Goal: Transaction & Acquisition: Subscribe to service/newsletter

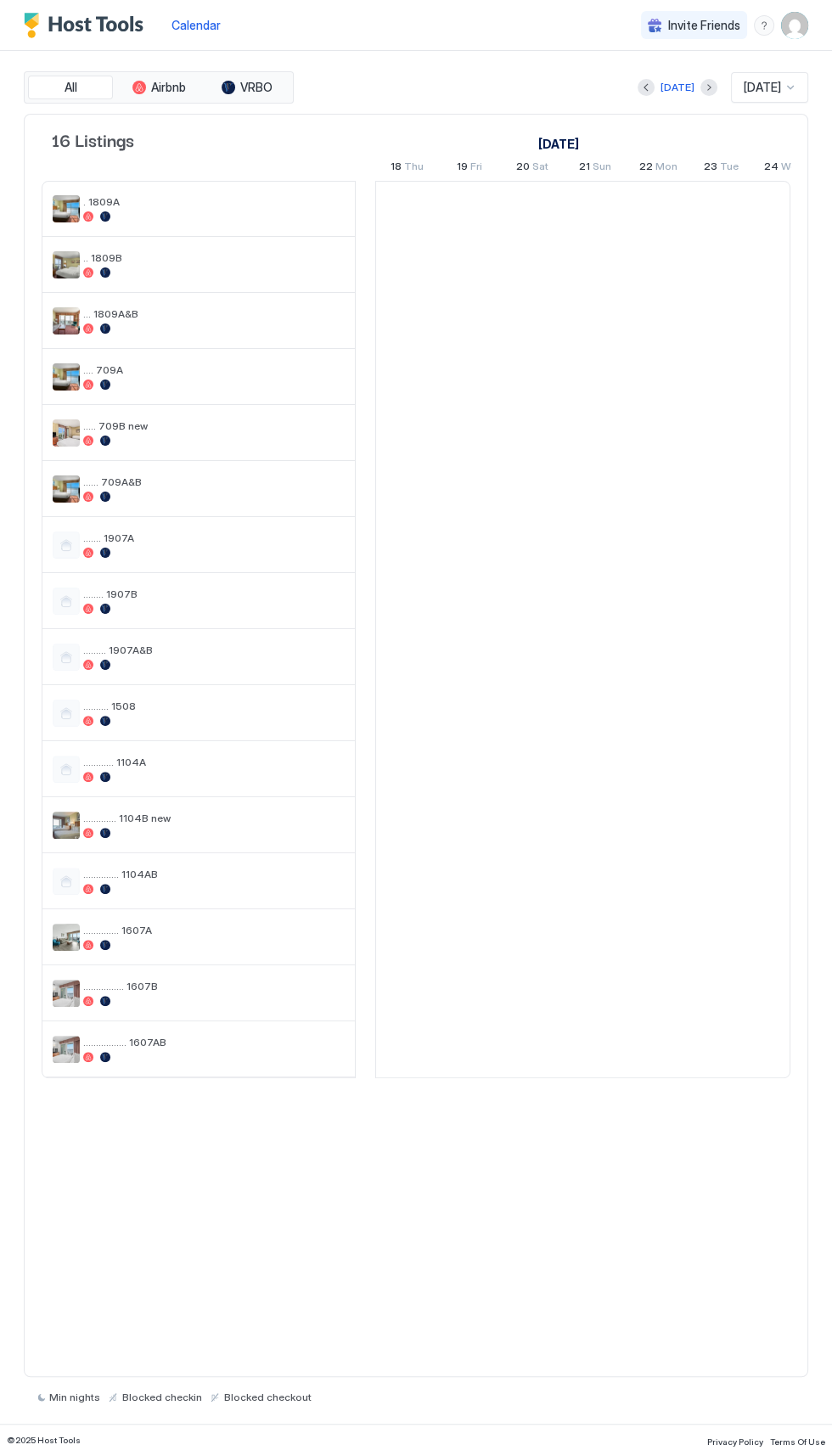
scroll to position [0, 943]
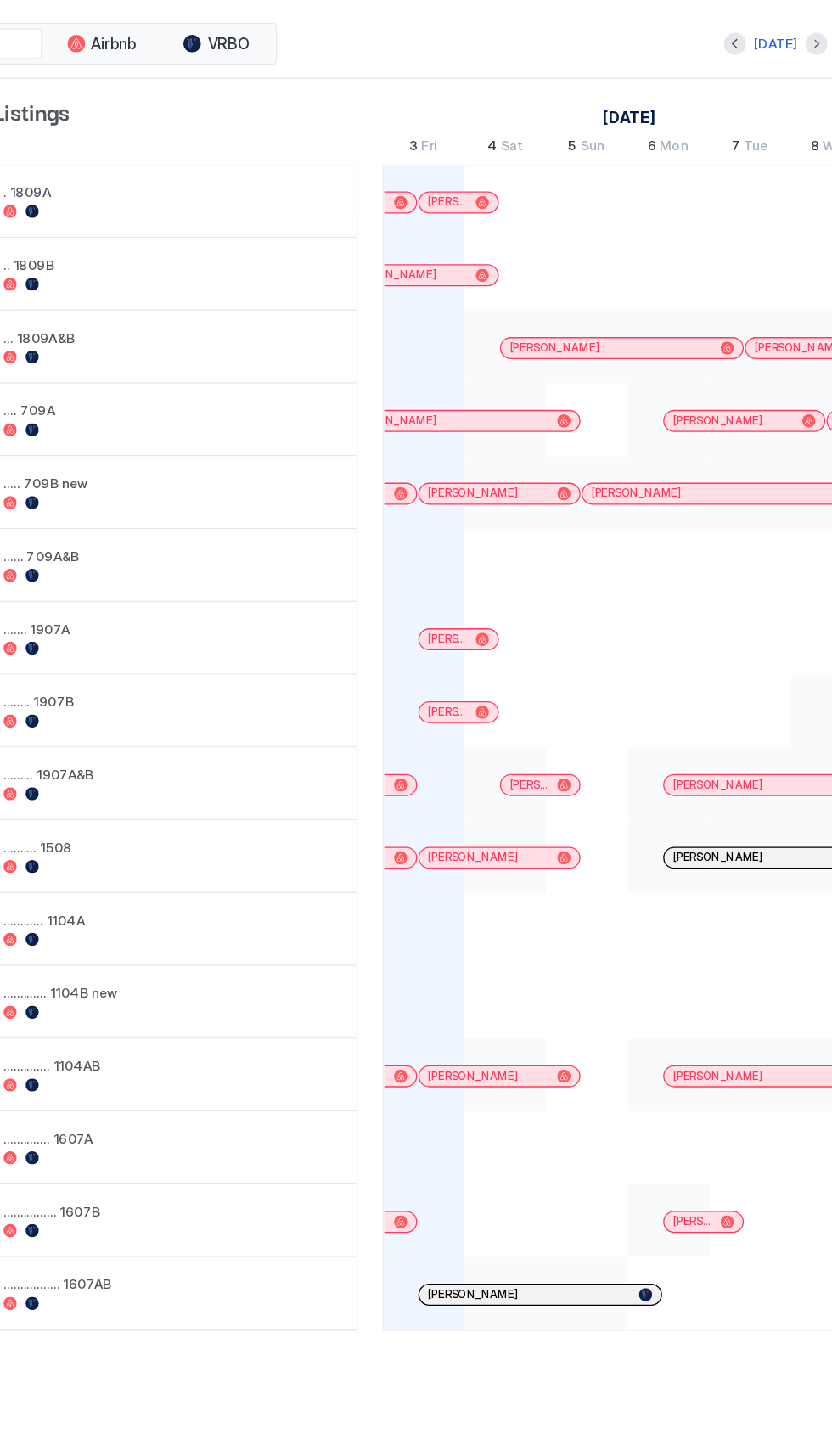
click at [698, 573] on div at bounding box center [721, 601] width 63 height 56
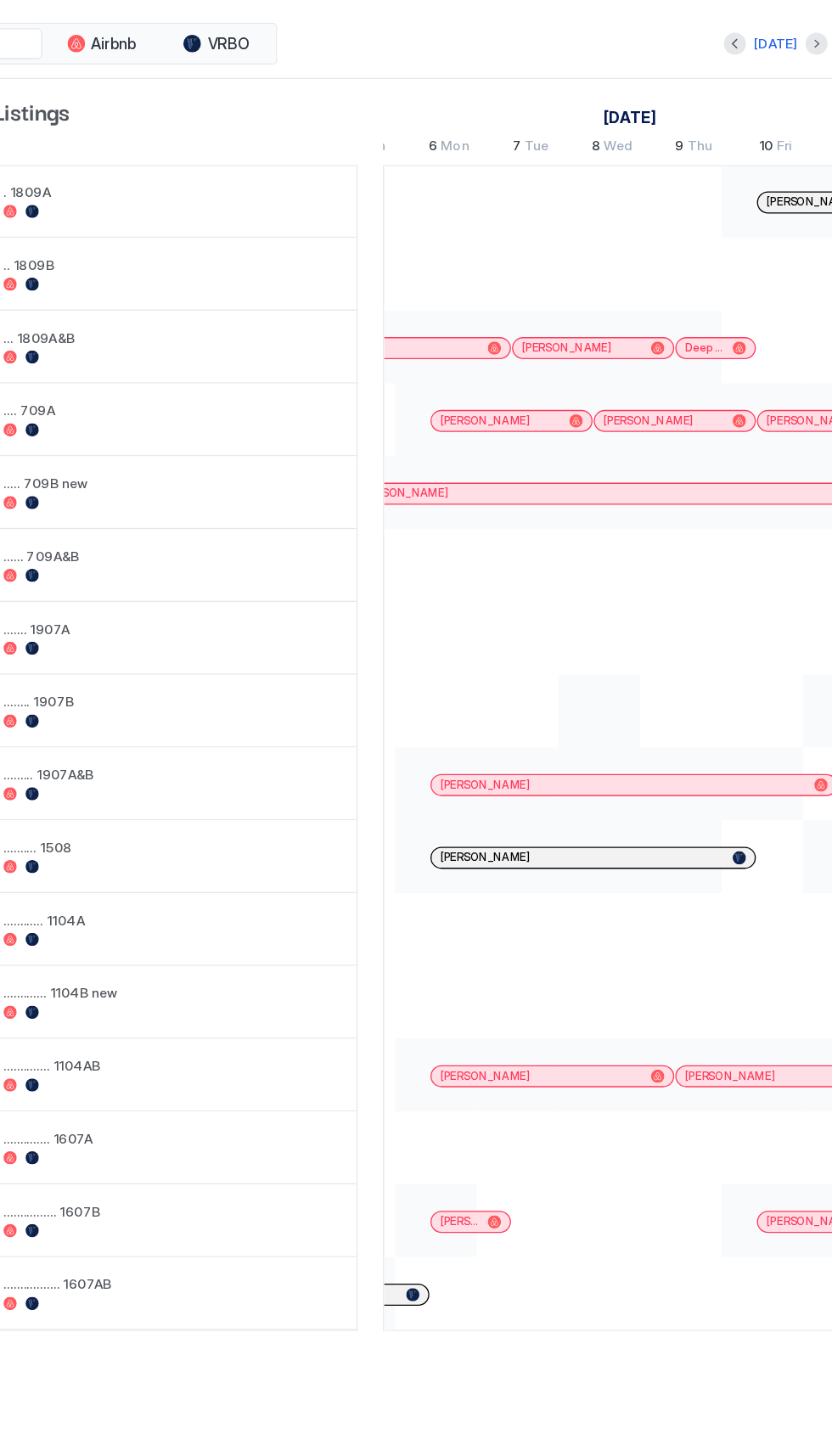
scroll to position [0, 1141]
